Goal: Find specific page/section: Find specific page/section

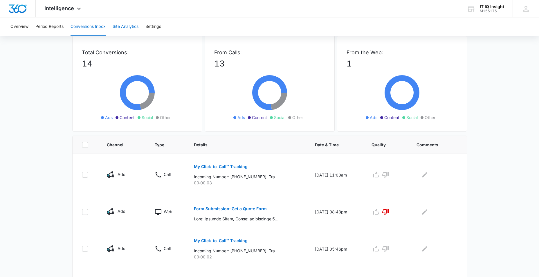
drag, startPoint x: 135, startPoint y: 27, endPoint x: 129, endPoint y: 28, distance: 5.9
click at [135, 28] on button "Site Analytics" at bounding box center [126, 26] width 26 height 19
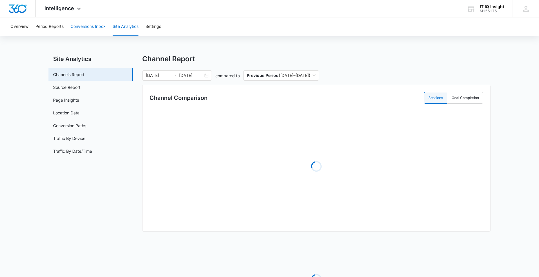
click at [93, 27] on button "Conversions Inbox" at bounding box center [87, 26] width 35 height 19
